Goal: Navigation & Orientation: Find specific page/section

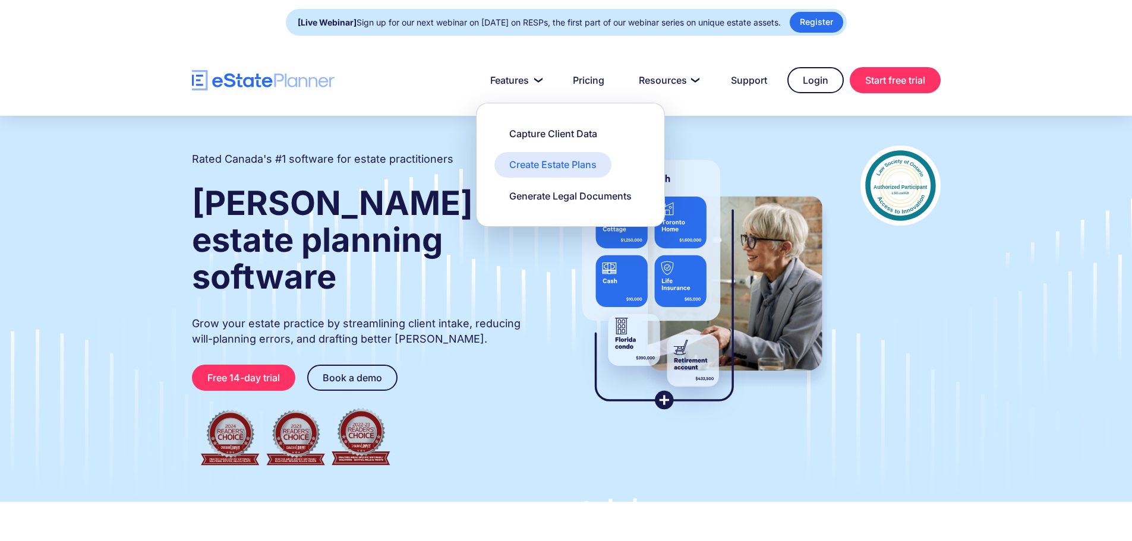
click at [556, 171] on div "Create Estate Plans" at bounding box center [552, 164] width 87 height 13
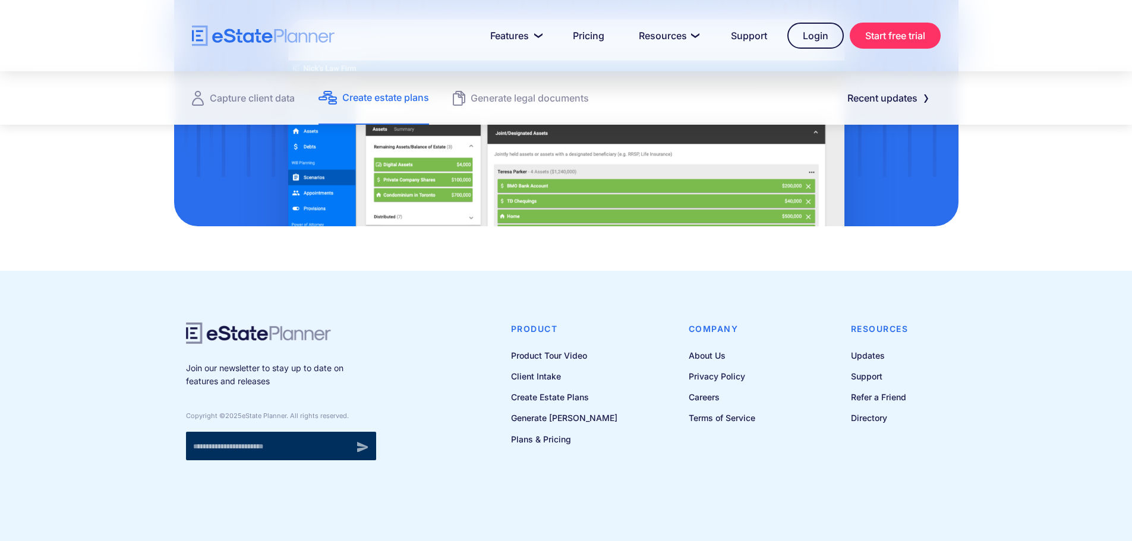
scroll to position [1664, 0]
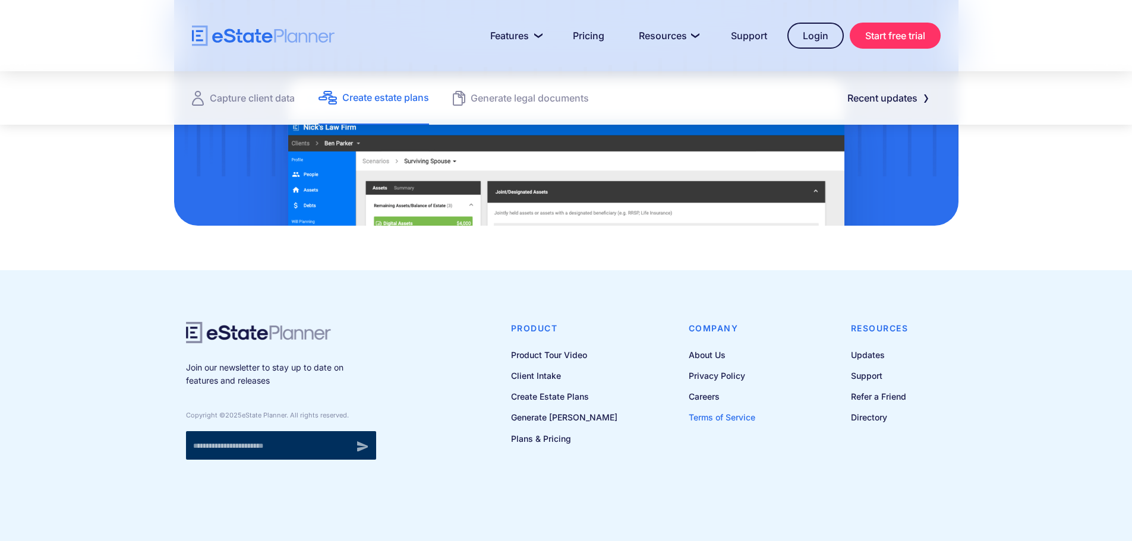
click at [718, 422] on link "Terms of Service" at bounding box center [721, 417] width 67 height 15
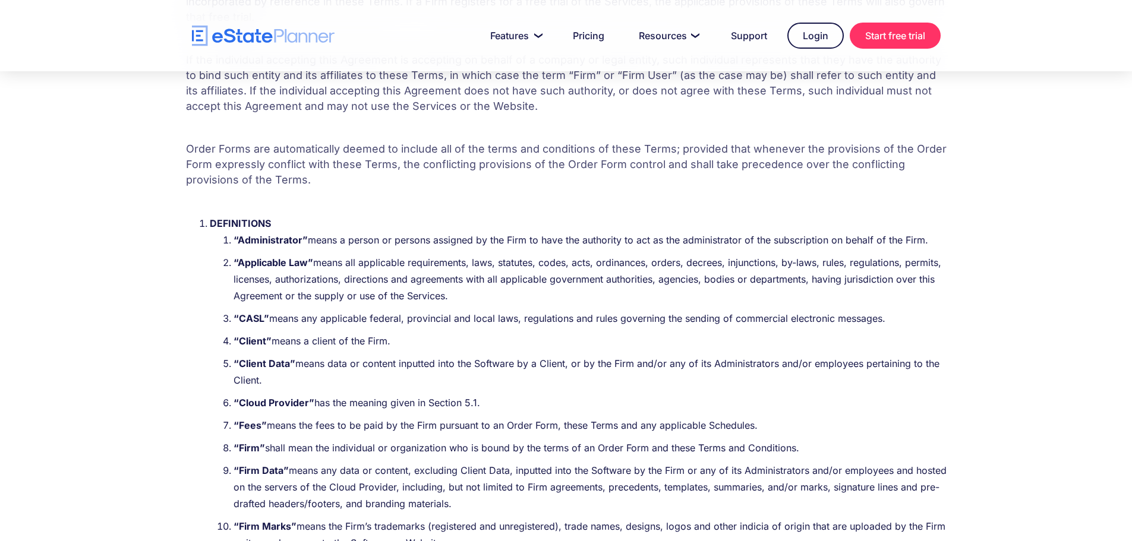
scroll to position [475, 0]
